Goal: Find specific page/section: Find specific page/section

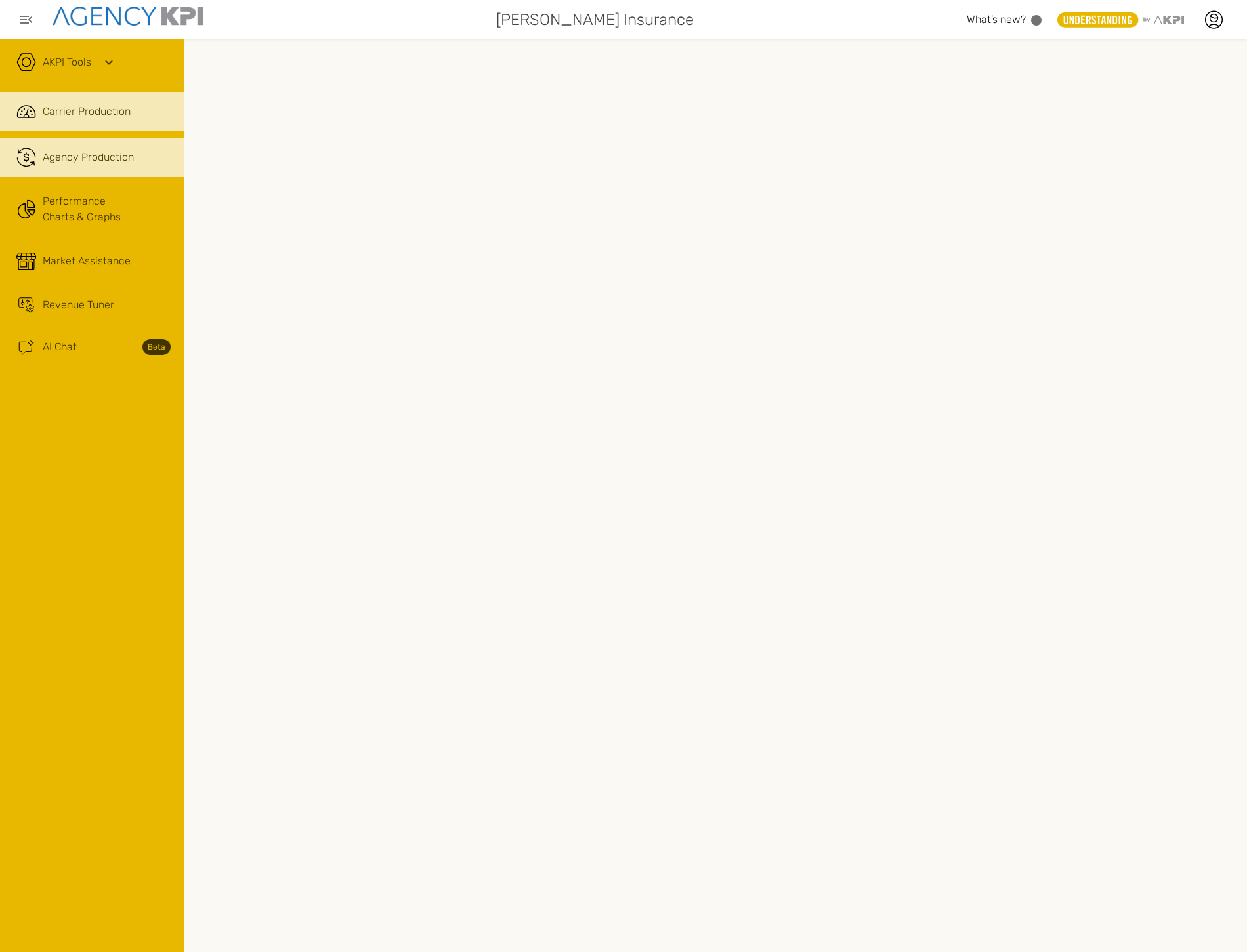
click at [86, 160] on span "Agency Production" at bounding box center [88, 158] width 92 height 16
click at [138, 124] on link ".cls-1{fill:none;stroke:#221f20;stroke-linecap:round;stroke-linejoin:round;stro…" at bounding box center [92, 111] width 184 height 39
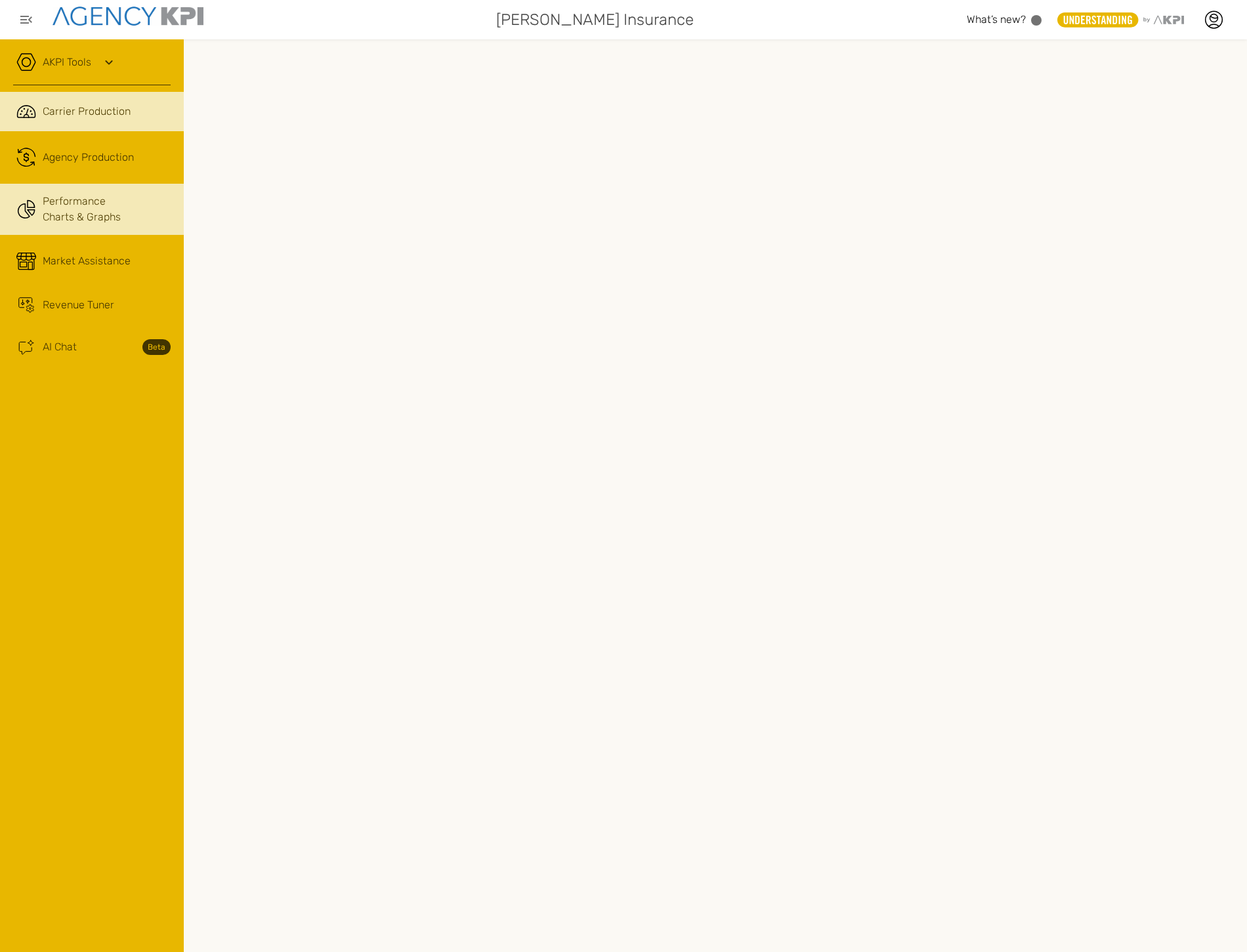
click at [103, 212] on link "Performance Charts & Graphs" at bounding box center [92, 209] width 184 height 51
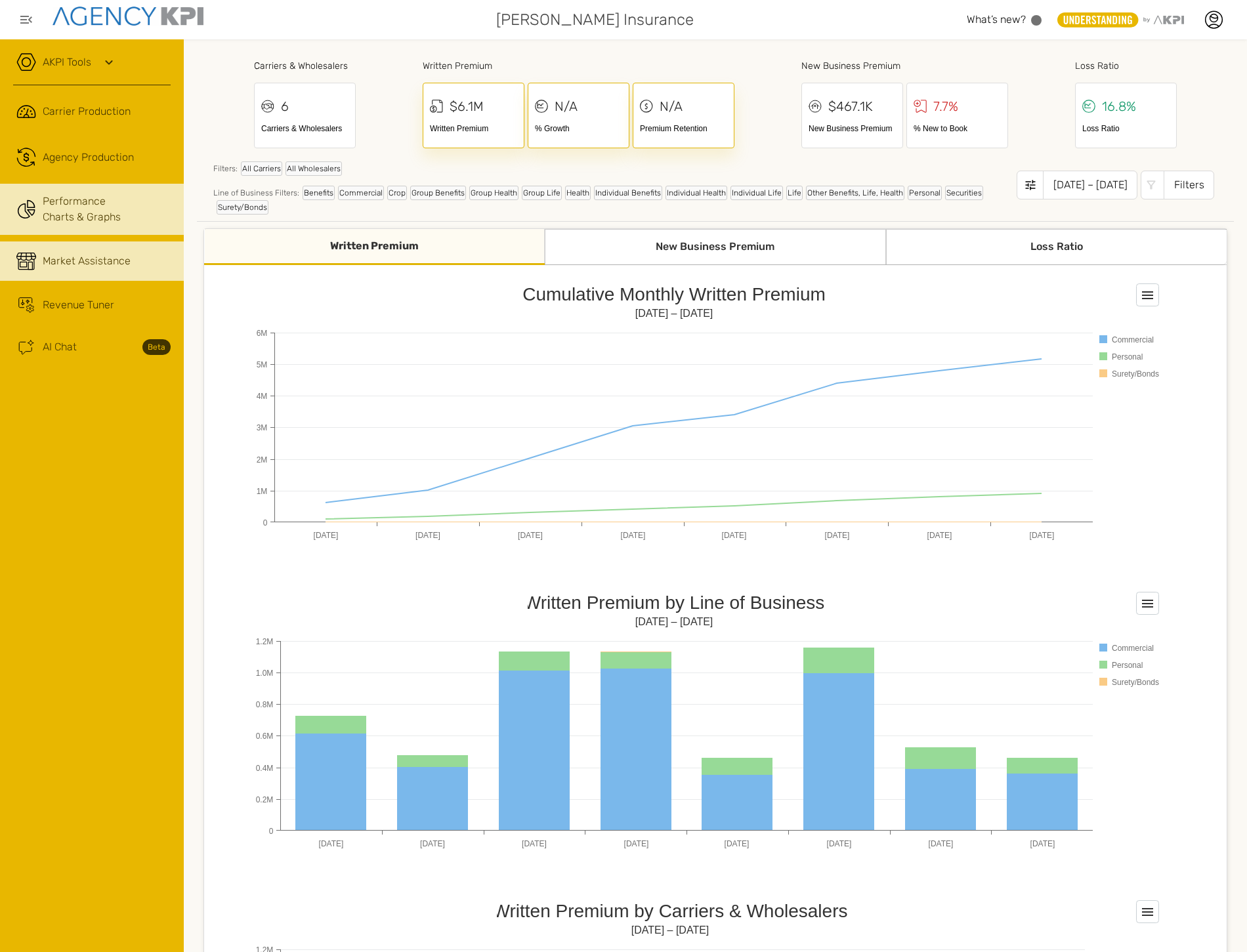
click at [100, 248] on link "Market Assistance" at bounding box center [92, 261] width 184 height 39
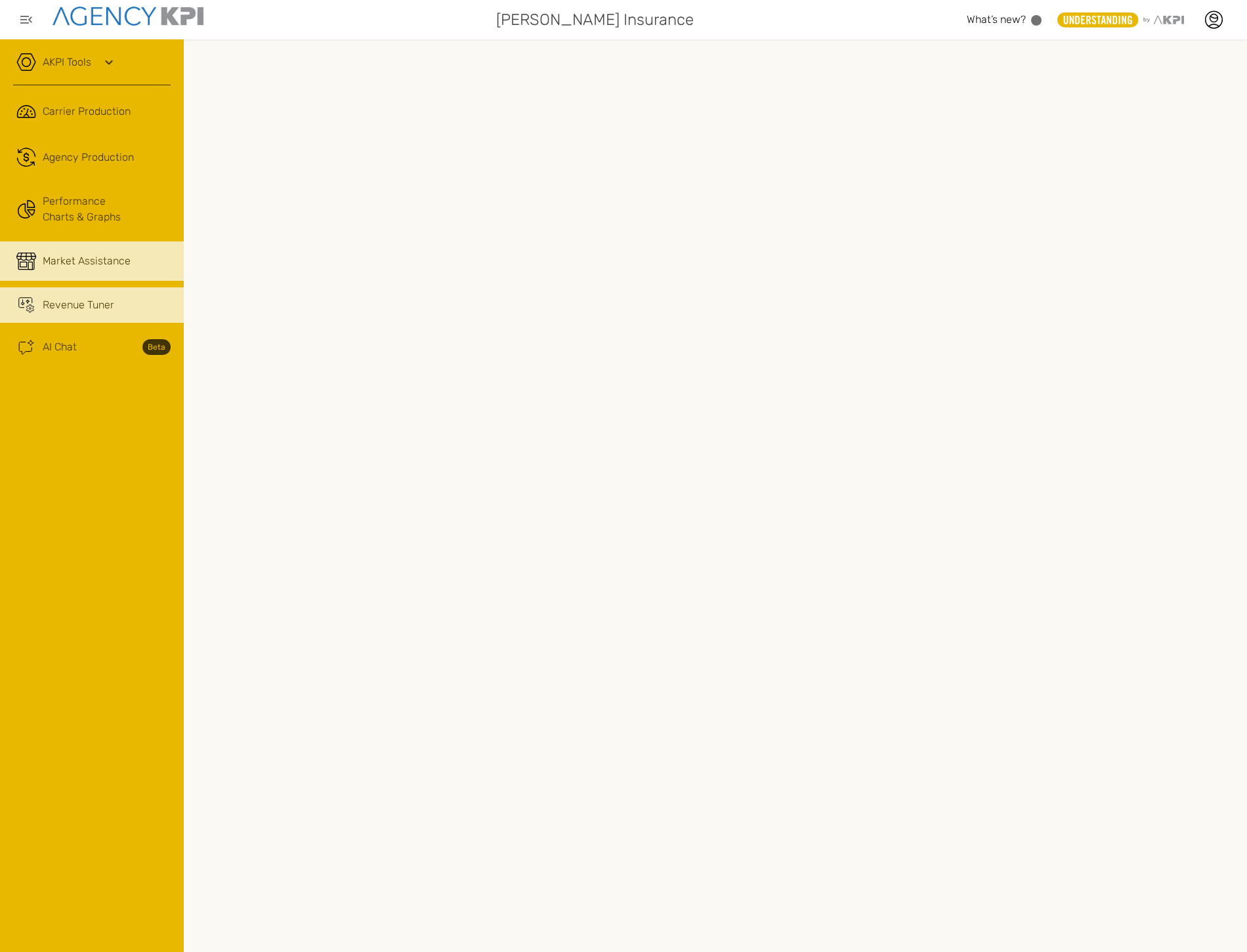
click at [49, 310] on span "Revenue Tuner" at bounding box center [78, 305] width 71 height 16
click at [58, 59] on link "AKPI Tools" at bounding box center [66, 62] width 48 height 16
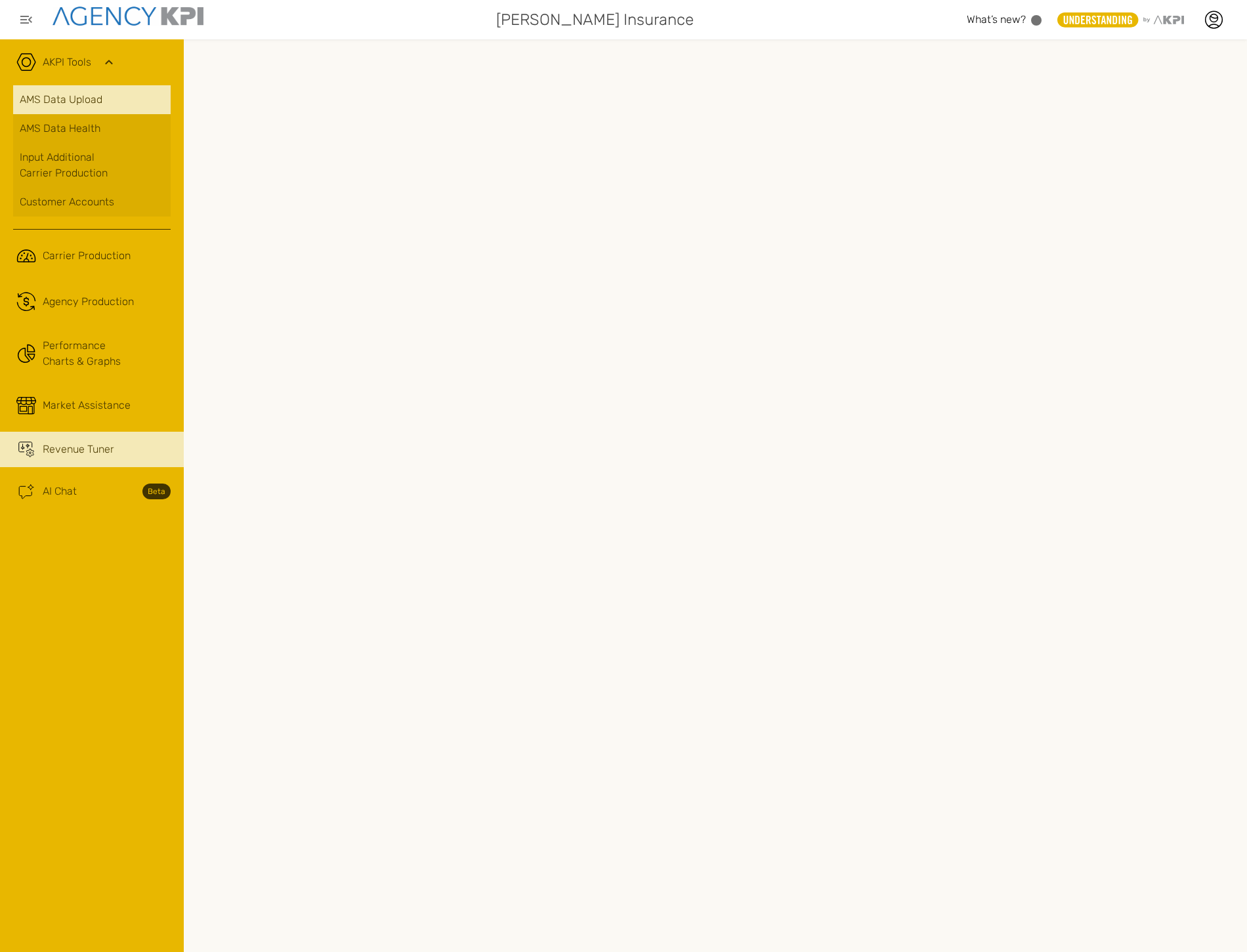
click at [86, 100] on link "AMS Data Upload" at bounding box center [92, 100] width 158 height 29
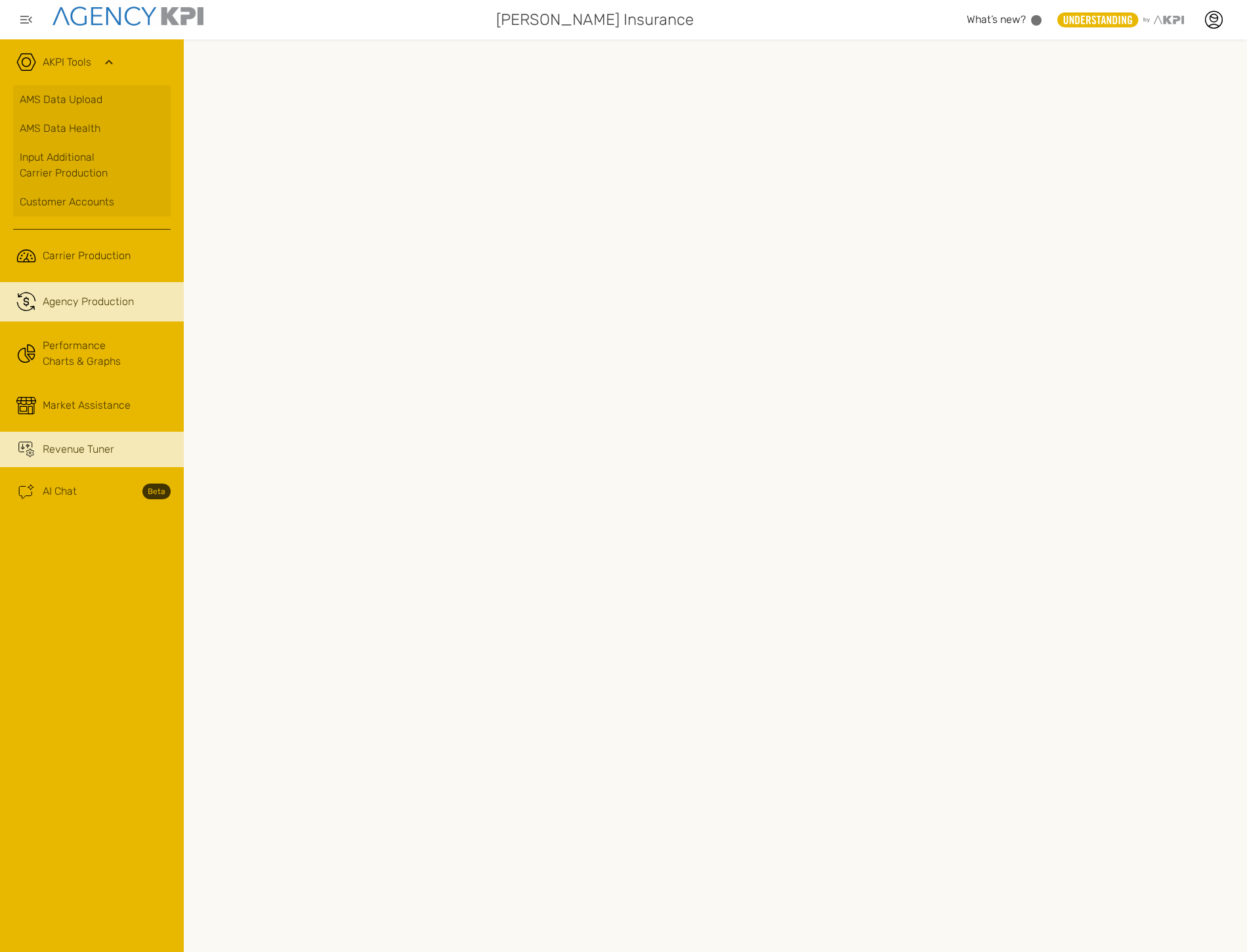
click at [107, 287] on link ".cls-1{fill:none;stroke:#221f20;stroke-linecap:round;stroke-linejoin:round;stro…" at bounding box center [92, 302] width 184 height 39
